Goal: Information Seeking & Learning: Learn about a topic

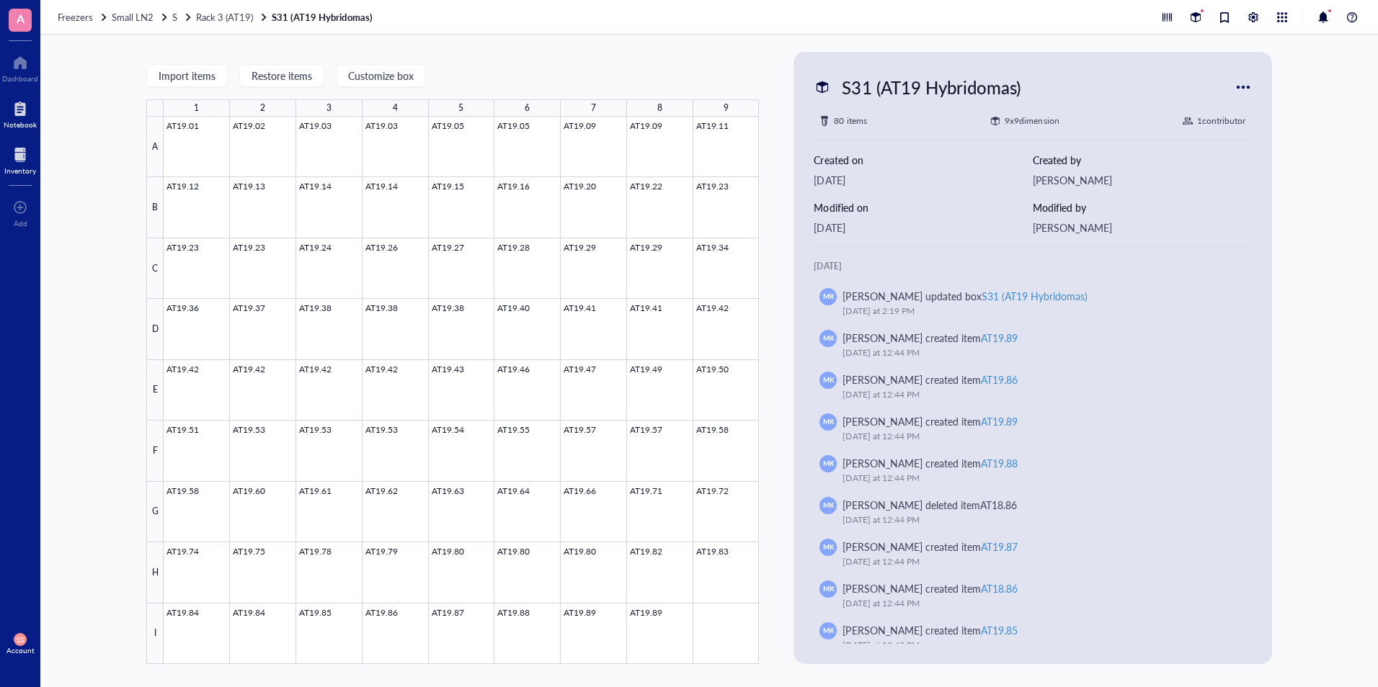
click at [17, 110] on div at bounding box center [20, 108] width 33 height 23
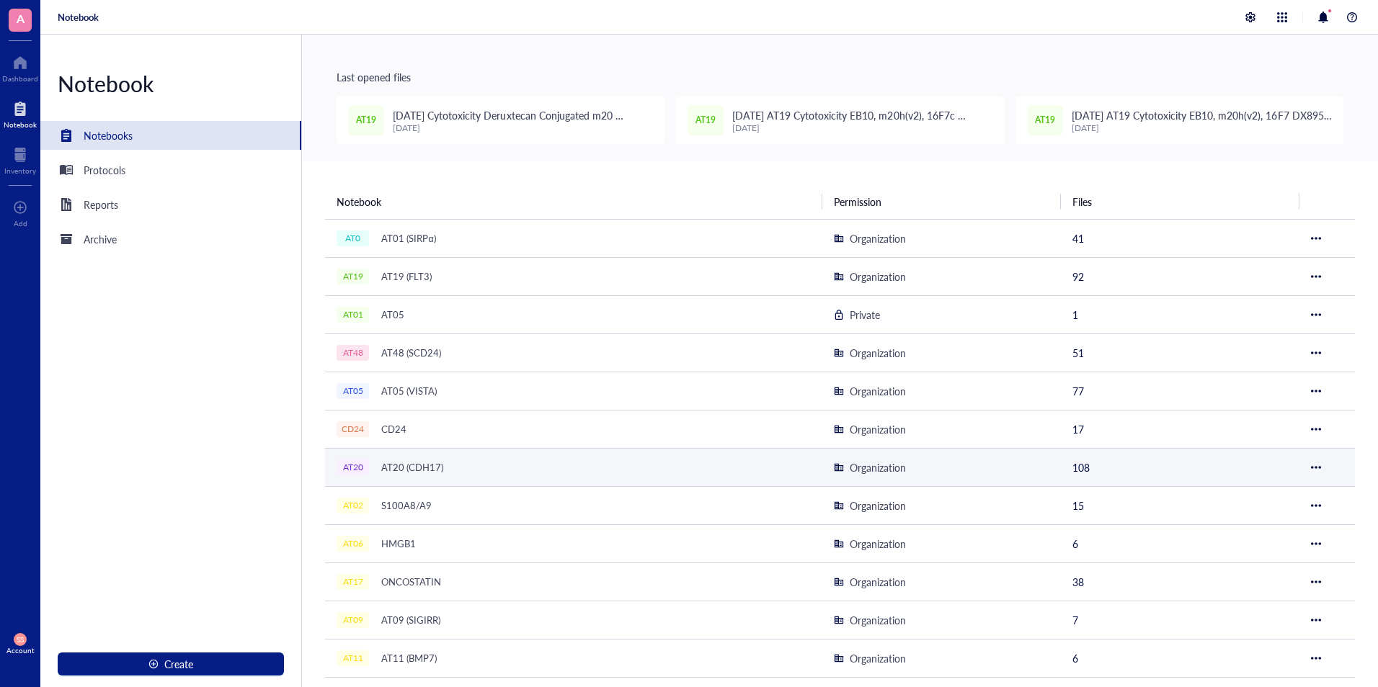
click at [419, 463] on div "AT20 (CDH17)" at bounding box center [412, 468] width 75 height 20
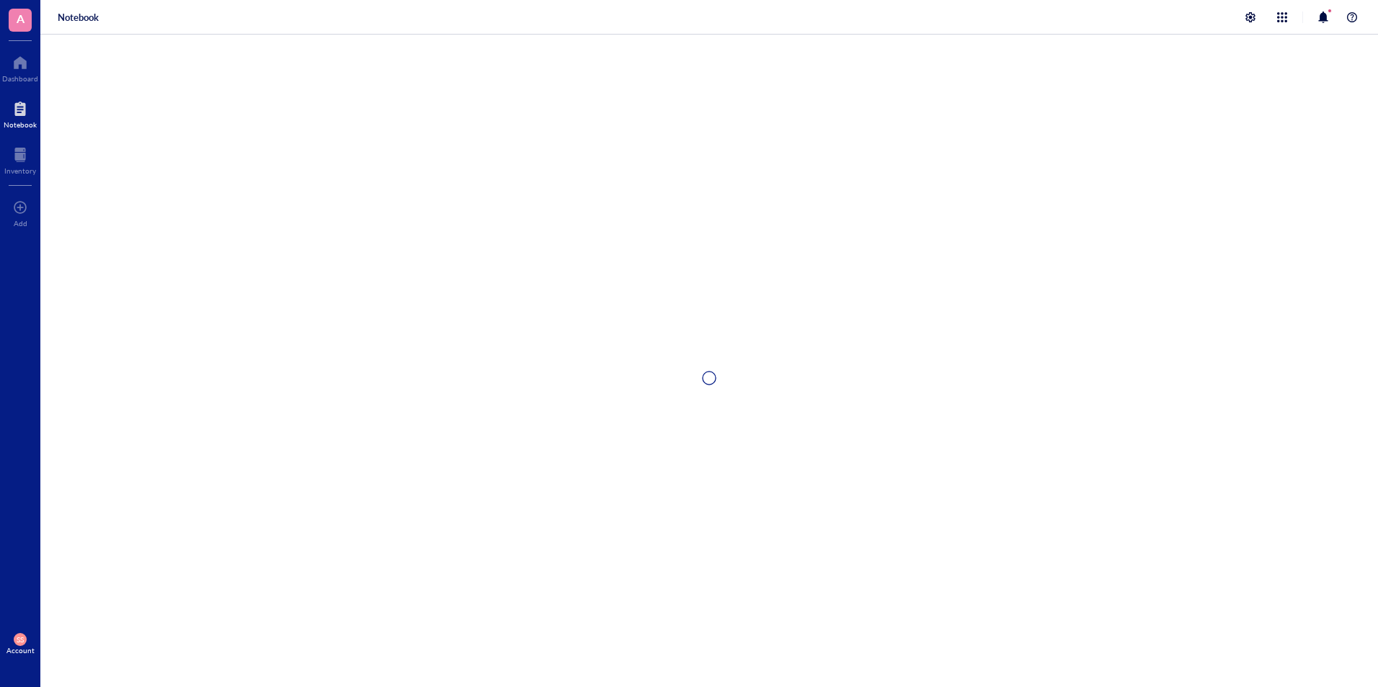
click at [419, 463] on div at bounding box center [708, 378] width 1337 height 687
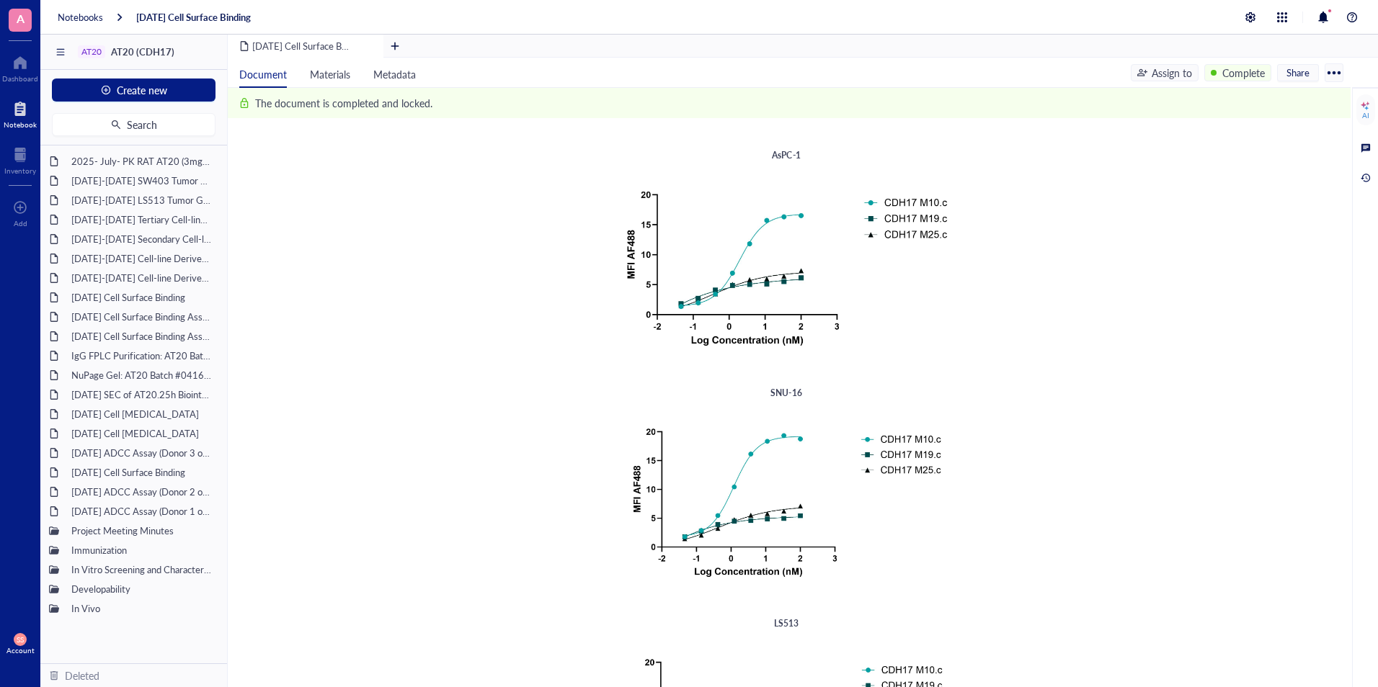
scroll to position [14, 0]
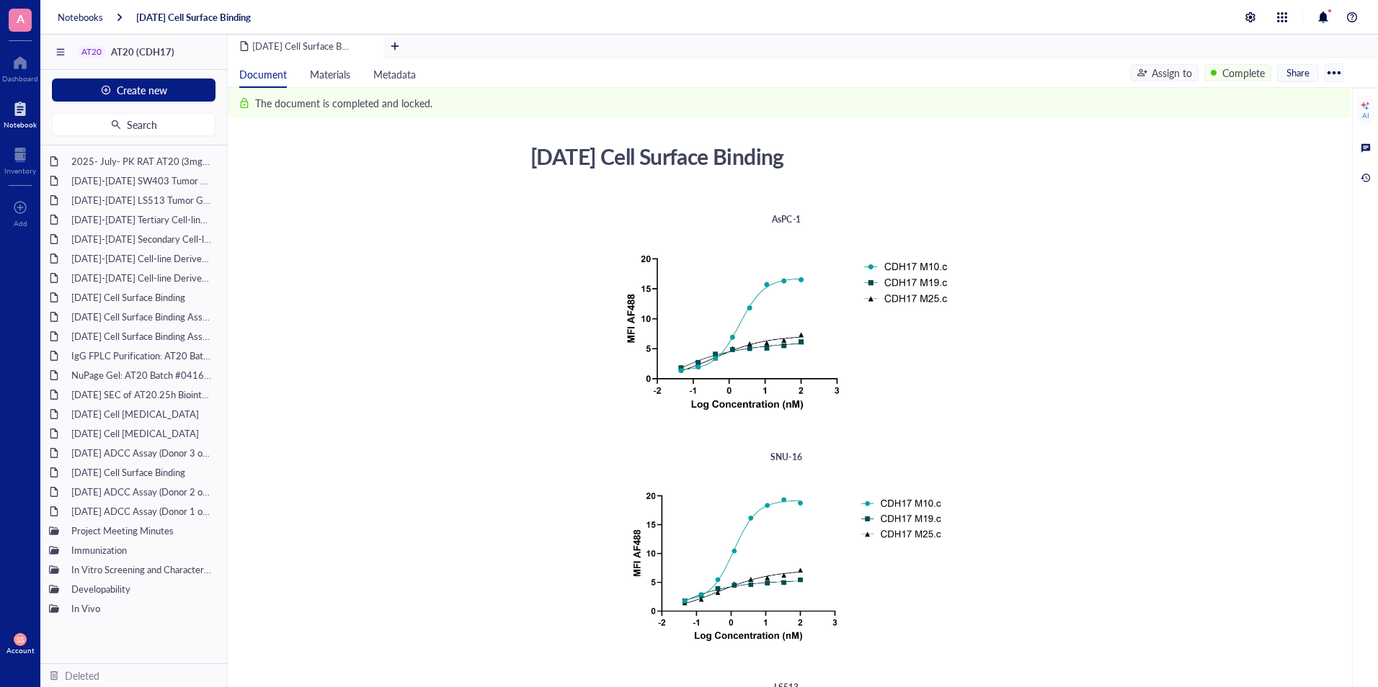
click at [15, 115] on div at bounding box center [20, 108] width 33 height 23
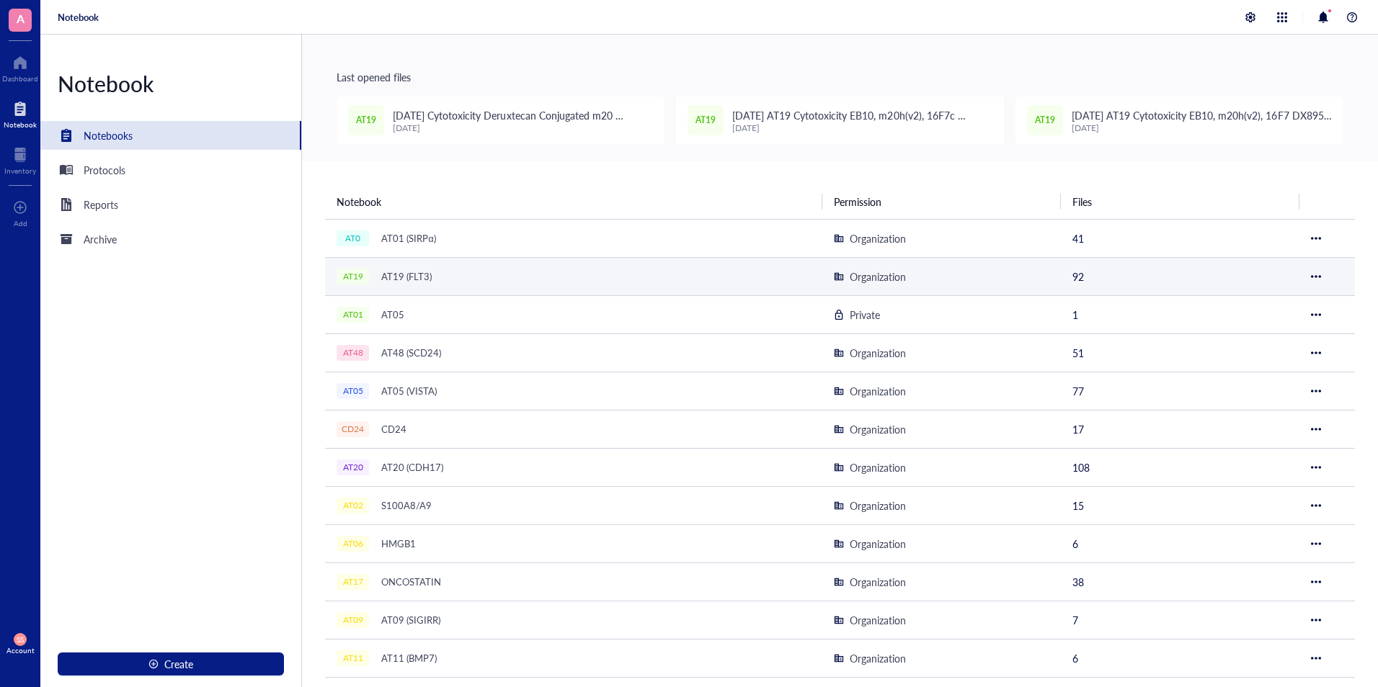
click at [461, 285] on div "AT19 AT19 (FLT3)" at bounding box center [517, 277] width 360 height 20
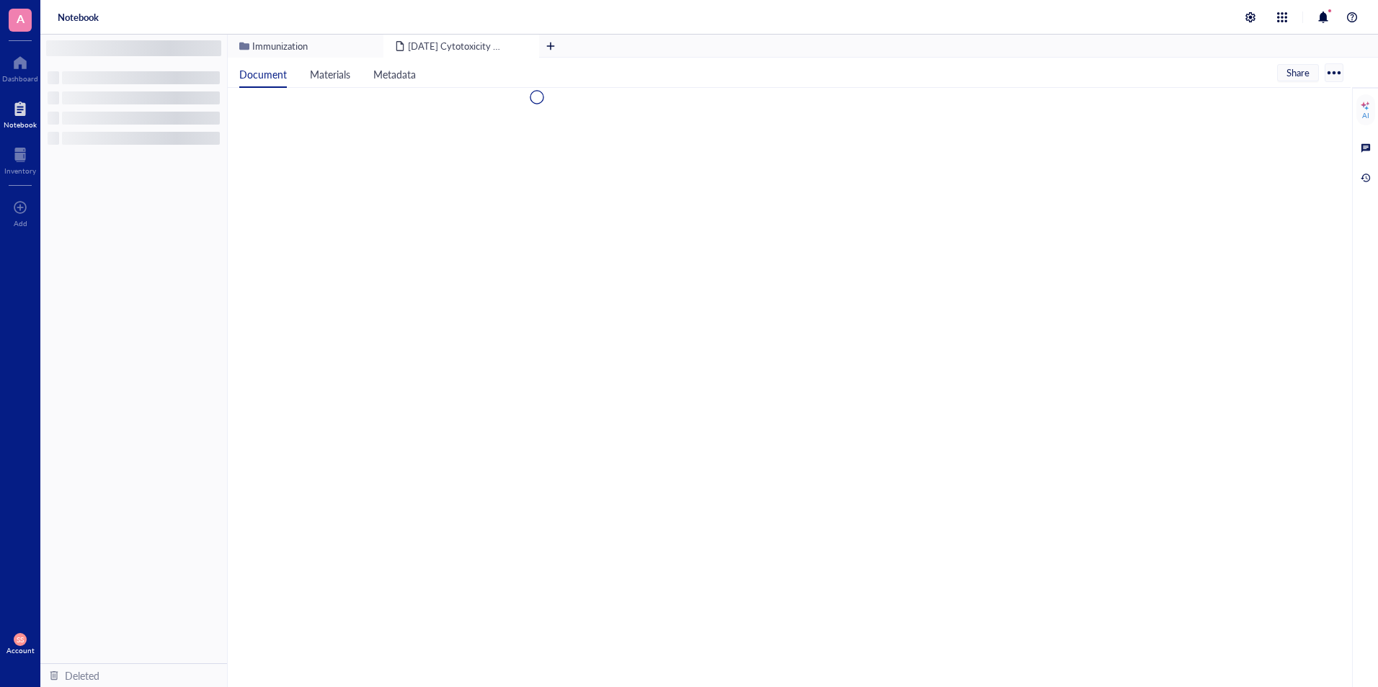
click at [461, 285] on div at bounding box center [786, 226] width 1117 height 276
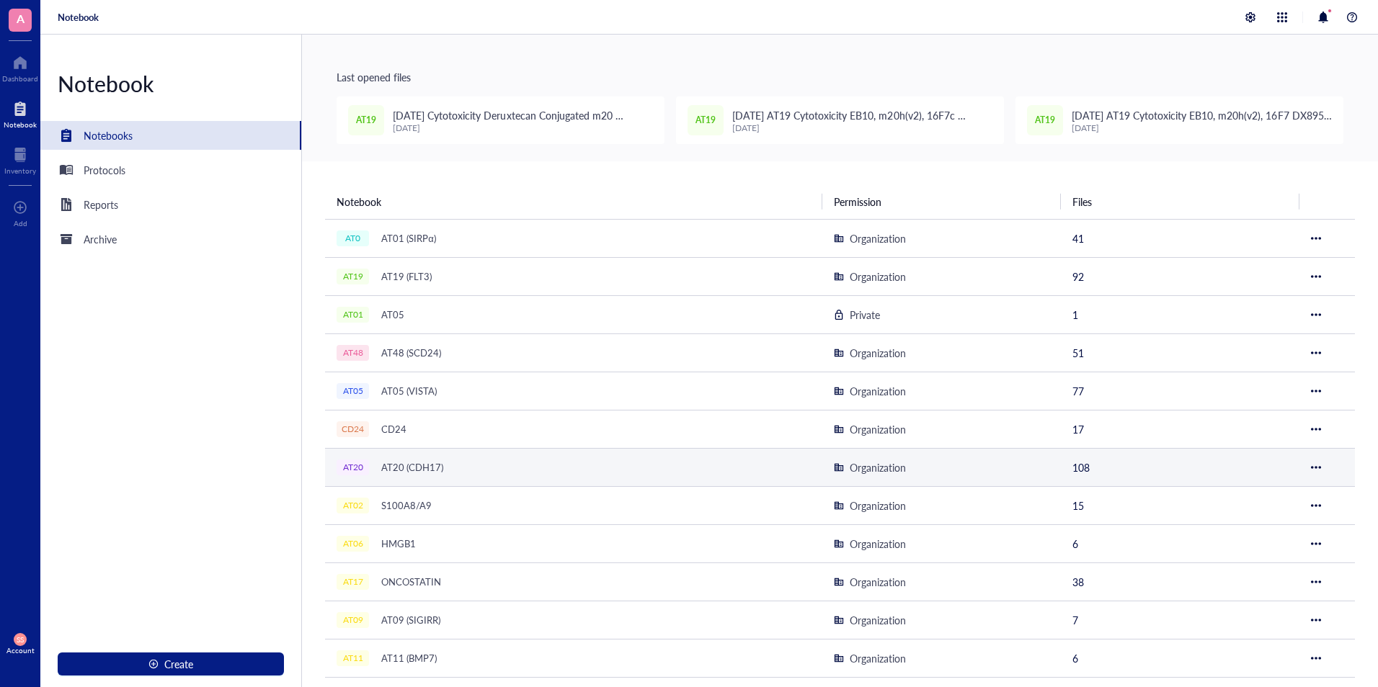
click at [478, 479] on td "AT20 AT20 (CDH17)" at bounding box center [573, 467] width 497 height 38
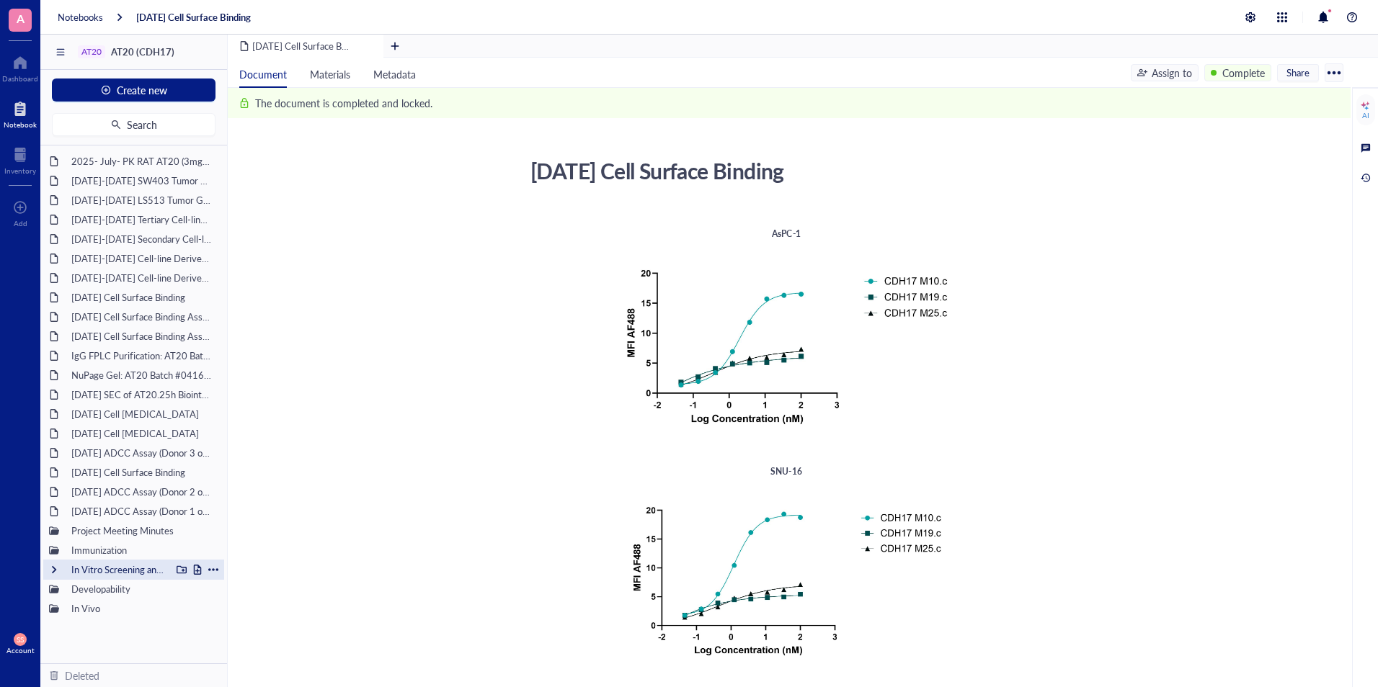
click at [55, 571] on div at bounding box center [54, 570] width 10 height 10
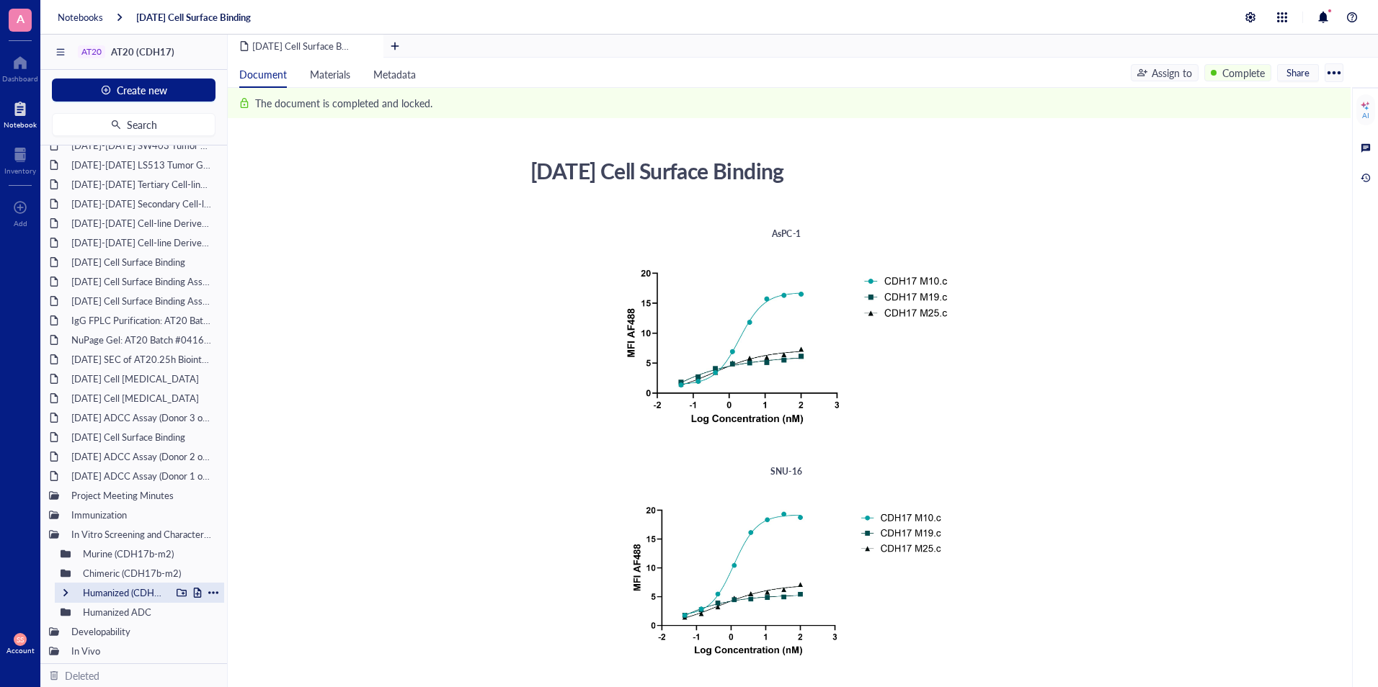
click at [110, 589] on div "Humanized (CDH17b-m2)" at bounding box center [123, 593] width 94 height 20
click at [77, 613] on div at bounding box center [77, 612] width 10 height 10
click at [89, 571] on div at bounding box center [89, 574] width 10 height 10
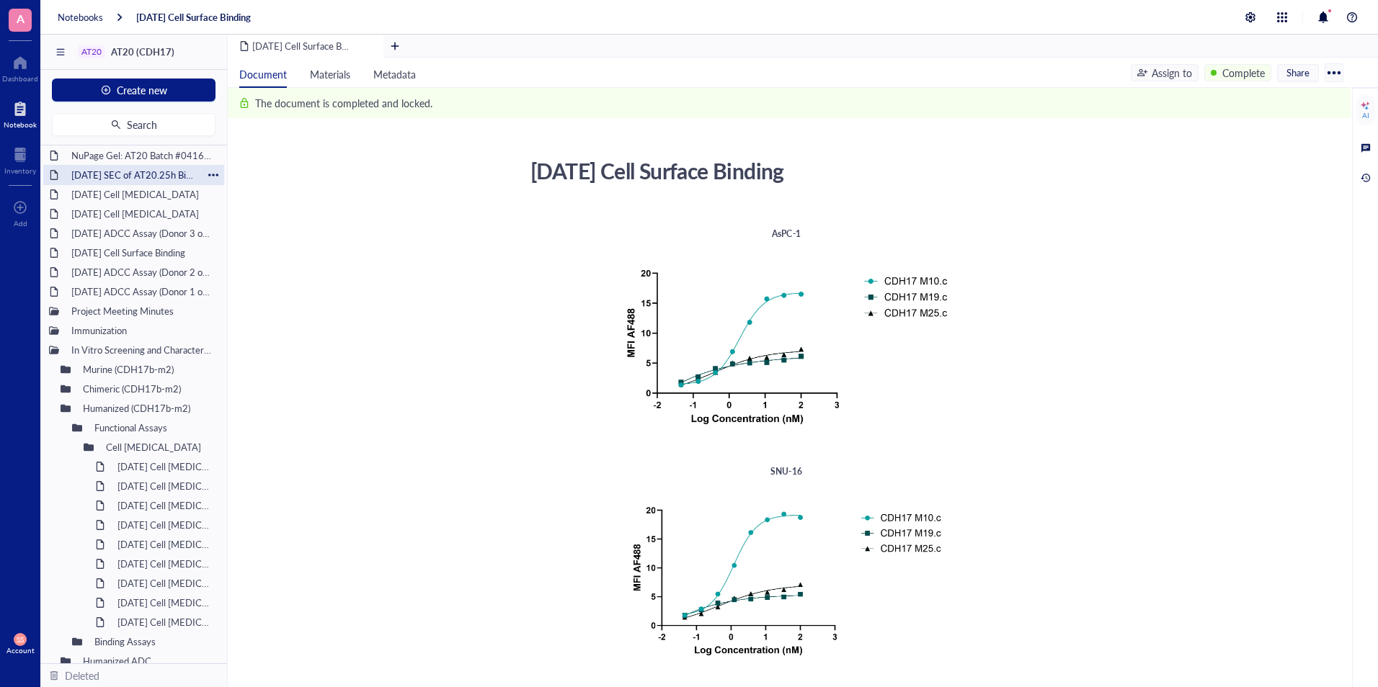
scroll to position [0, 0]
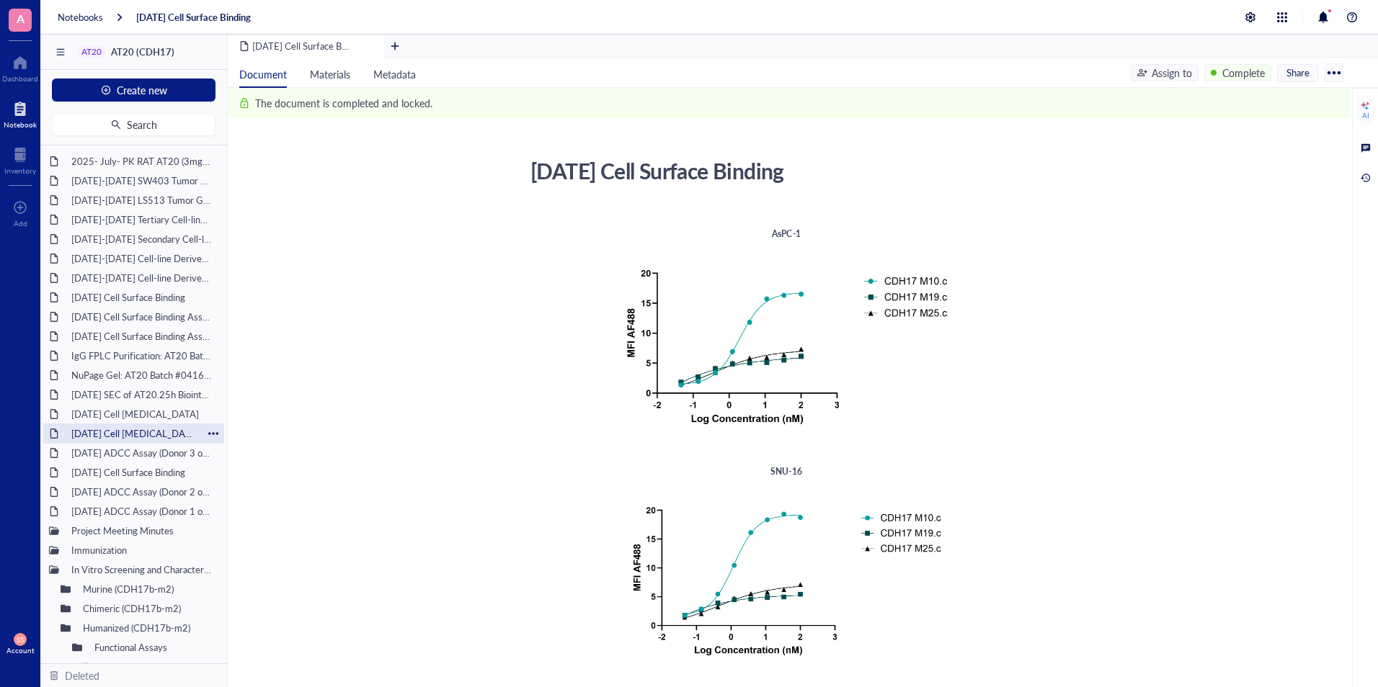
click at [133, 440] on div "[DATE] Cell [MEDICAL_DATA]" at bounding box center [134, 434] width 138 height 20
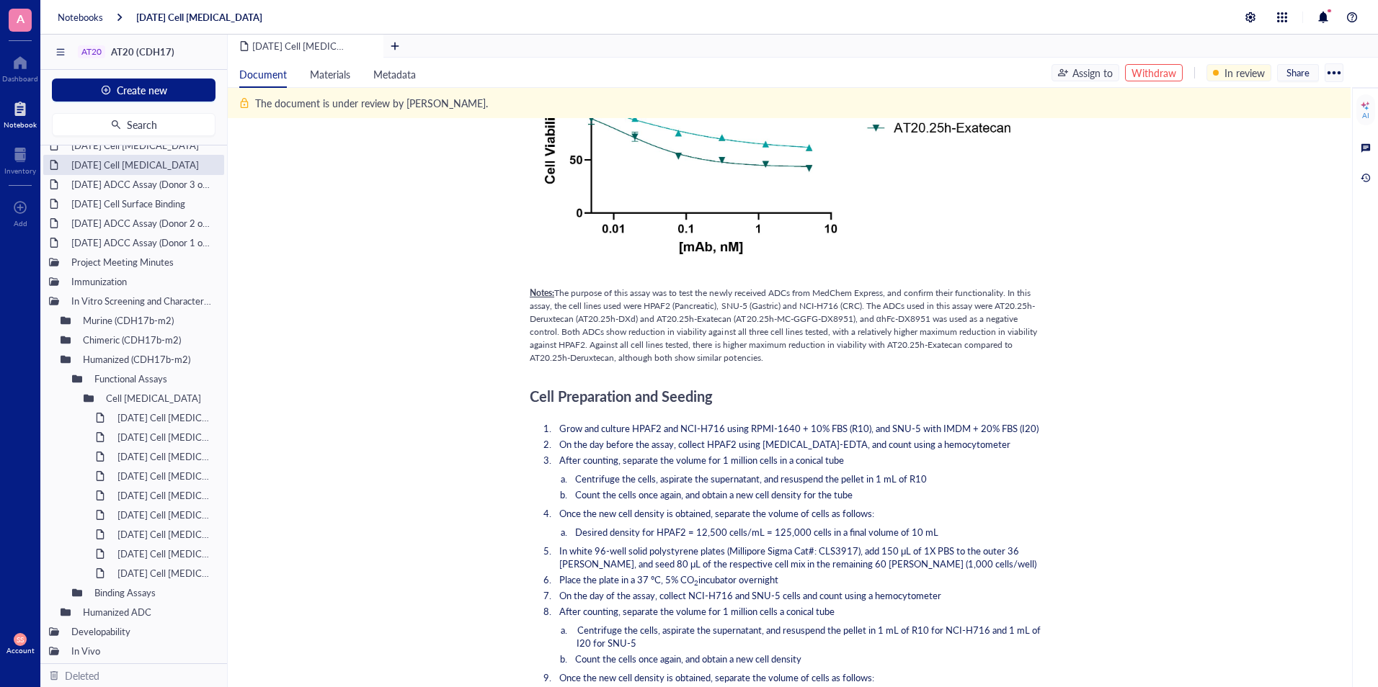
scroll to position [847, 0]
